Goal: Task Accomplishment & Management: Manage account settings

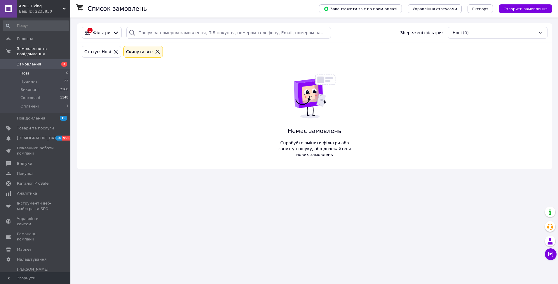
click at [39, 71] on li "Нові 0" at bounding box center [36, 73] width 72 height 8
click at [38, 77] on li "Прийняті 23" at bounding box center [36, 81] width 72 height 8
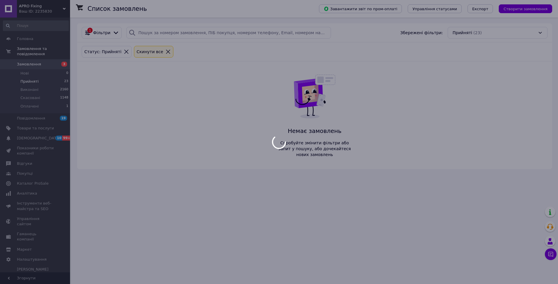
click at [38, 68] on div at bounding box center [279, 142] width 558 height 284
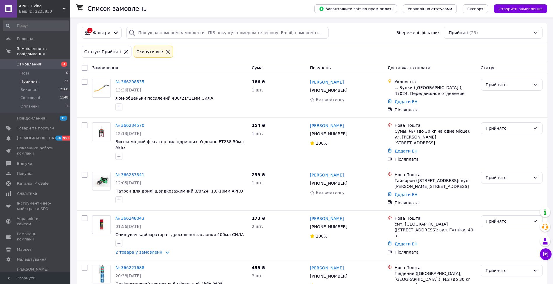
click at [62, 8] on span "APRO Fixing" at bounding box center [41, 6] width 44 height 5
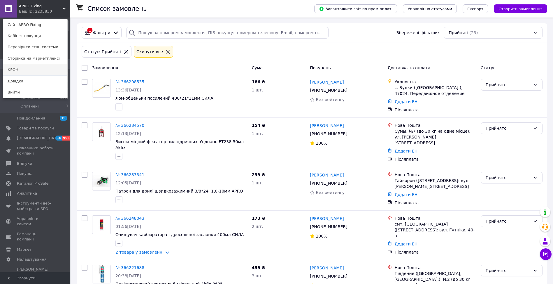
click at [19, 70] on link "КРОН" at bounding box center [35, 69] width 64 height 11
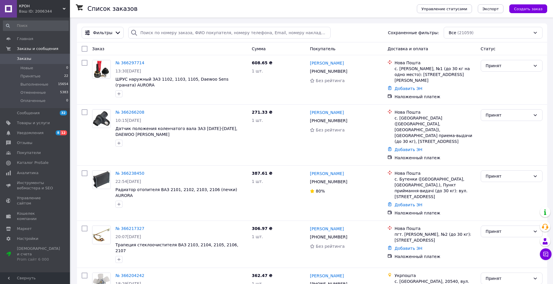
drag, startPoint x: 32, startPoint y: 70, endPoint x: 71, endPoint y: 6, distance: 75.6
click at [32, 70] on span "Новые" at bounding box center [26, 67] width 13 height 5
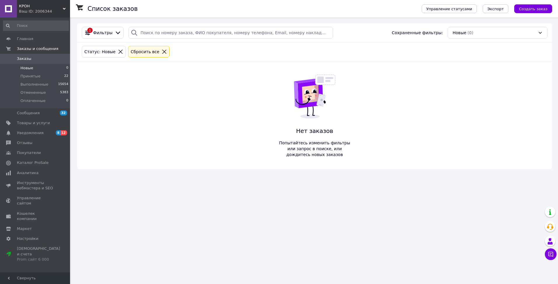
click at [32, 66] on span "Новые" at bounding box center [26, 67] width 13 height 5
click at [61, 7] on span "КРОН" at bounding box center [41, 6] width 44 height 5
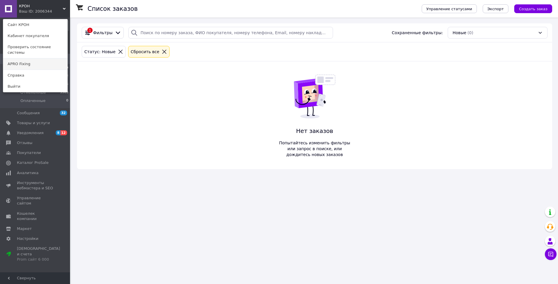
click at [48, 59] on link "APRO Fixing" at bounding box center [35, 63] width 64 height 11
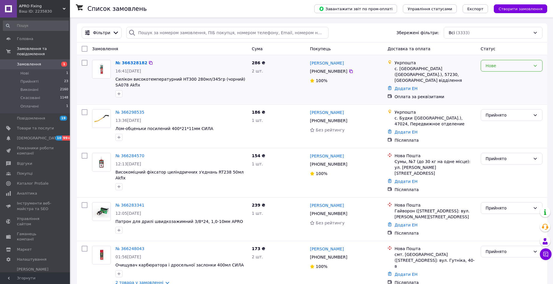
click at [487, 70] on div "Нове" at bounding box center [512, 66] width 62 height 12
click at [493, 79] on li "Прийнято" at bounding box center [511, 78] width 61 height 11
click at [125, 63] on link "№ 366328182" at bounding box center [130, 62] width 29 height 5
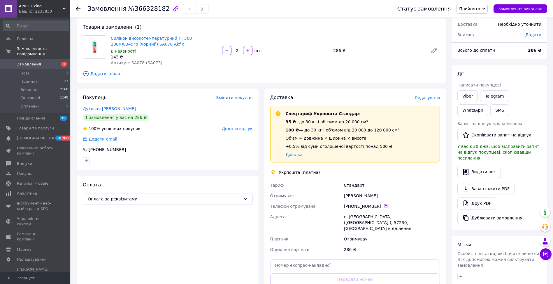
scroll to position [58, 0]
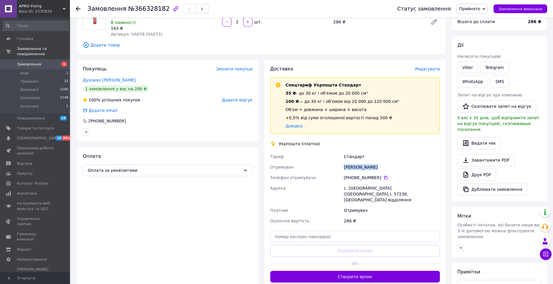
drag, startPoint x: 344, startPoint y: 167, endPoint x: 378, endPoint y: 167, distance: 33.8
click at [378, 167] on div "[PERSON_NAME]" at bounding box center [392, 167] width 98 height 11
copy div "[PERSON_NAME]"
drag, startPoint x: 89, startPoint y: 8, endPoint x: 160, endPoint y: 9, distance: 71.2
click at [160, 9] on h1 "Замовлення №366328182" at bounding box center [129, 8] width 82 height 7
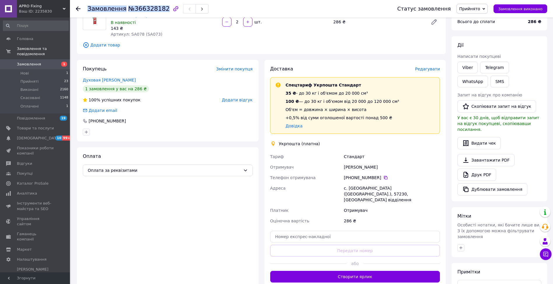
copy h1 "Замовлення №366328182"
click at [410, 188] on div "с. [GEOGRAPHIC_DATA] ([GEOGRAPHIC_DATA].), 57230, [GEOGRAPHIC_DATA] відділення" at bounding box center [392, 194] width 98 height 22
copy div "57230"
click at [38, 69] on li "Нові 1" at bounding box center [36, 73] width 72 height 8
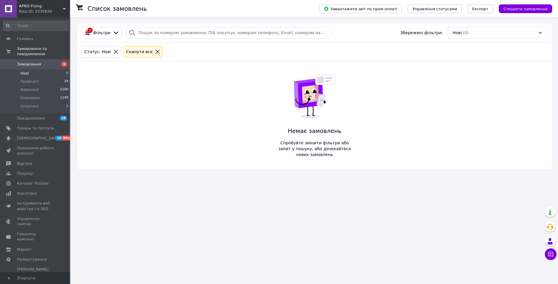
click at [62, 7] on span "APRO Fixing" at bounding box center [41, 6] width 44 height 5
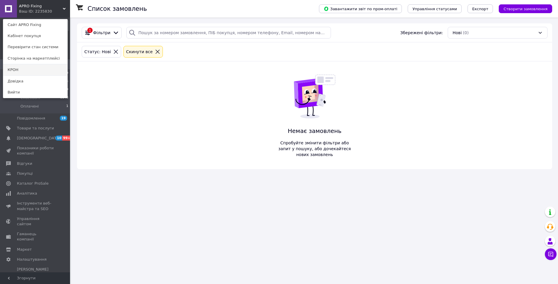
click at [26, 71] on link "КРОН" at bounding box center [35, 69] width 64 height 11
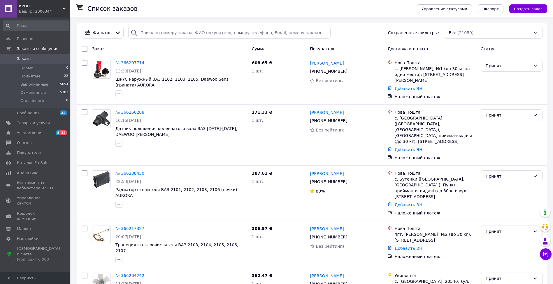
click at [62, 8] on span "КРОН" at bounding box center [41, 6] width 44 height 5
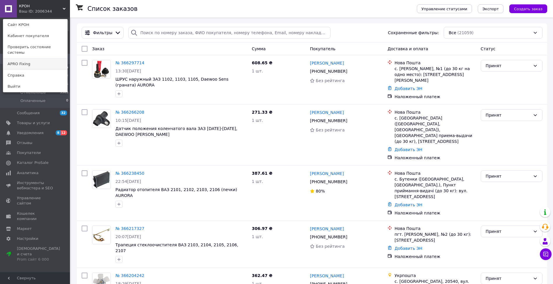
click at [29, 60] on link "APRO Fixing" at bounding box center [35, 63] width 64 height 11
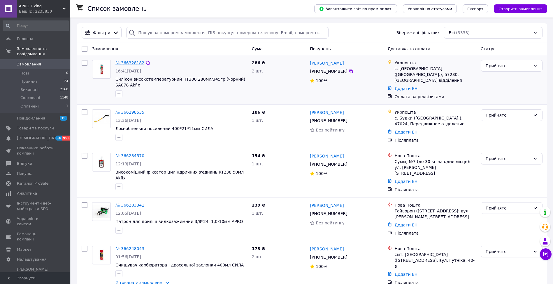
click at [129, 61] on link "№ 366328182" at bounding box center [130, 62] width 29 height 5
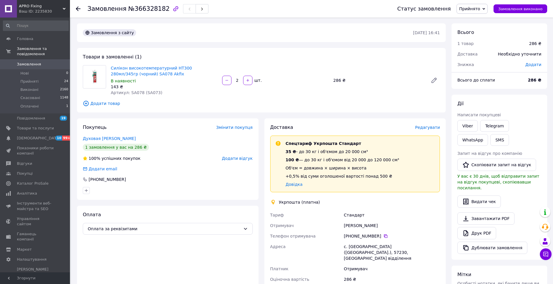
click at [133, 91] on span "Артикул: SA078 (SA073)" at bounding box center [137, 92] width 52 height 5
copy span "SA078"
click at [35, 69] on li "Нові 0" at bounding box center [36, 73] width 72 height 8
